Goal: Navigation & Orientation: Go to known website

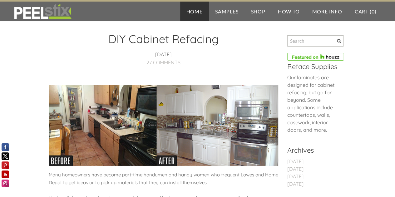
click at [200, 16] on link "Home" at bounding box center [194, 12] width 29 height 20
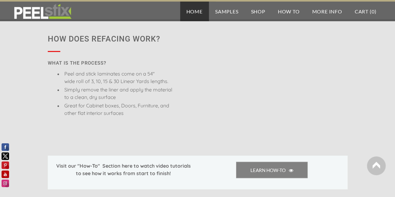
scroll to position [433, 0]
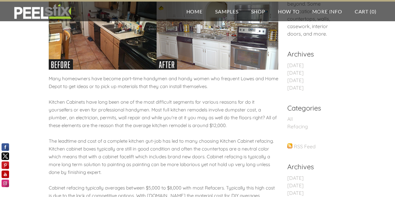
scroll to position [135, 0]
